Goal: Navigation & Orientation: Find specific page/section

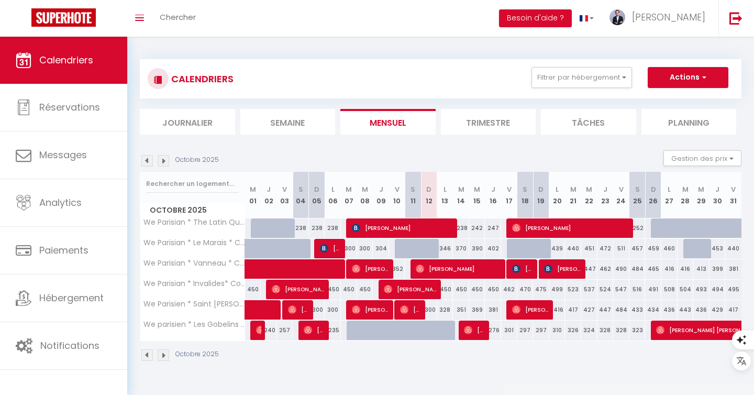
scroll to position [37, 0]
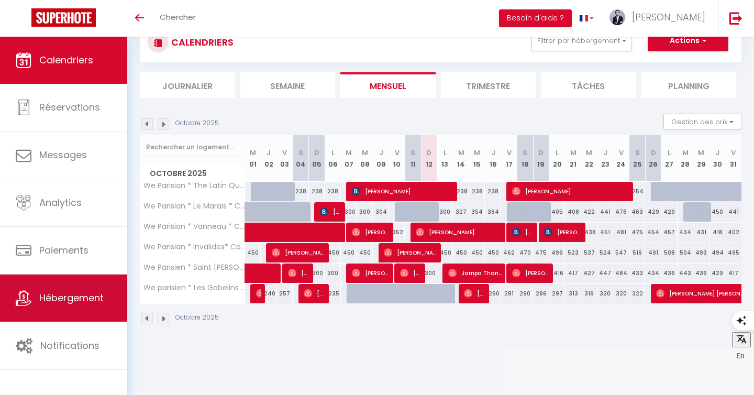
click at [90, 305] on link "Hébergement" at bounding box center [63, 297] width 127 height 47
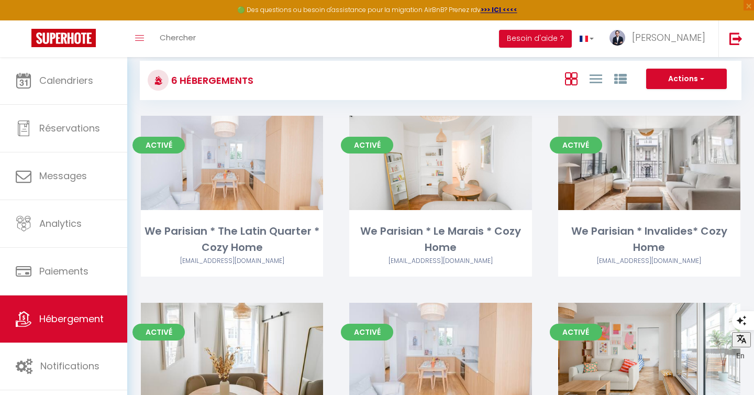
scroll to position [22, 0]
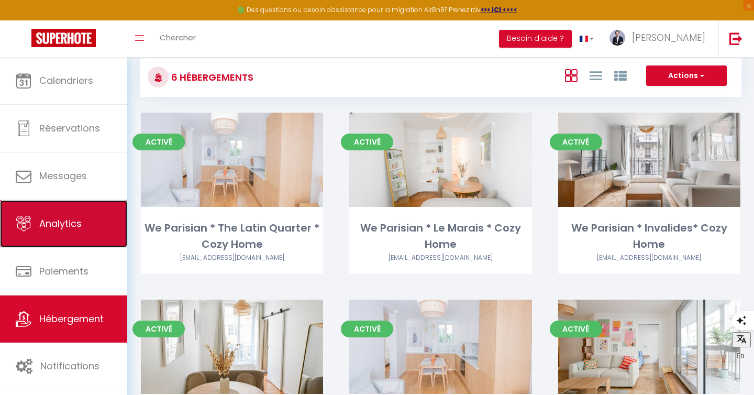
click at [77, 232] on link "Analytics" at bounding box center [63, 223] width 127 height 47
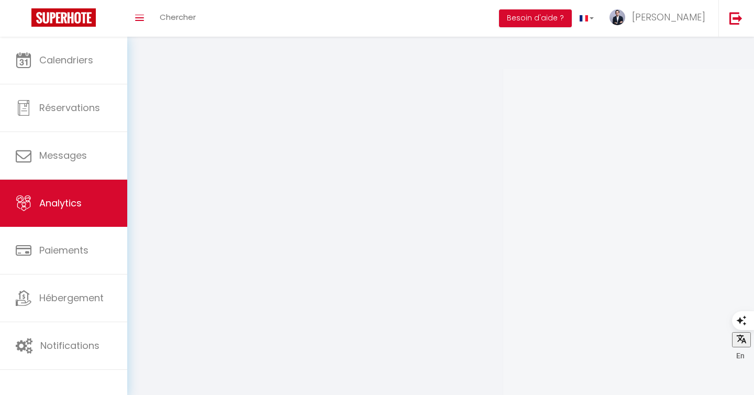
select select "2025"
select select "10"
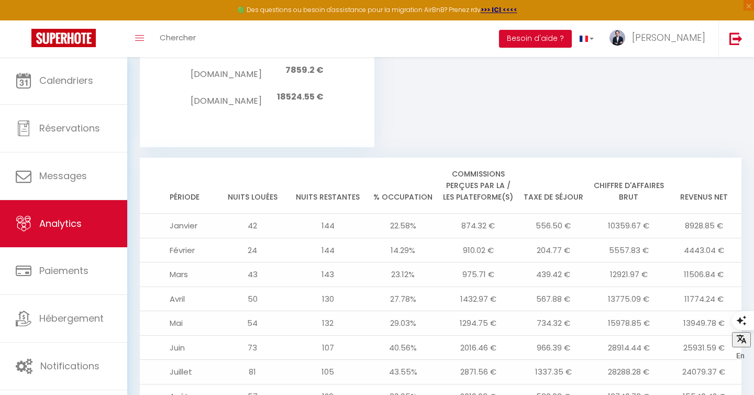
scroll to position [1169, 0]
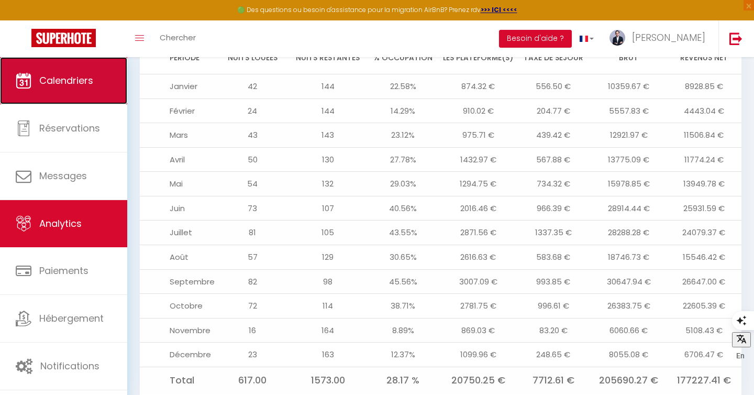
click at [62, 94] on link "Calendriers" at bounding box center [63, 80] width 127 height 47
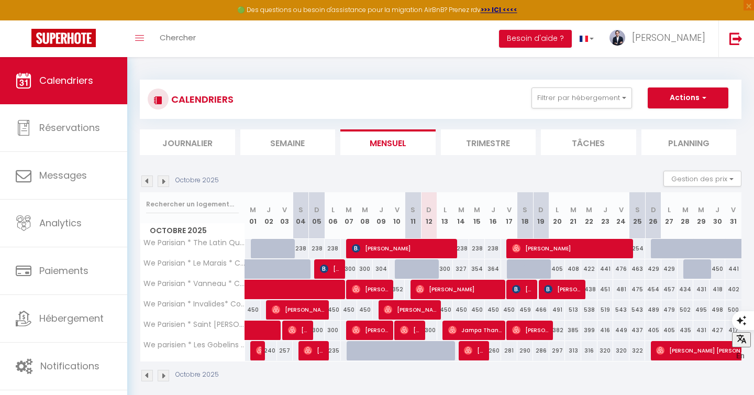
scroll to position [57, 0]
